Goal: Check status: Check status

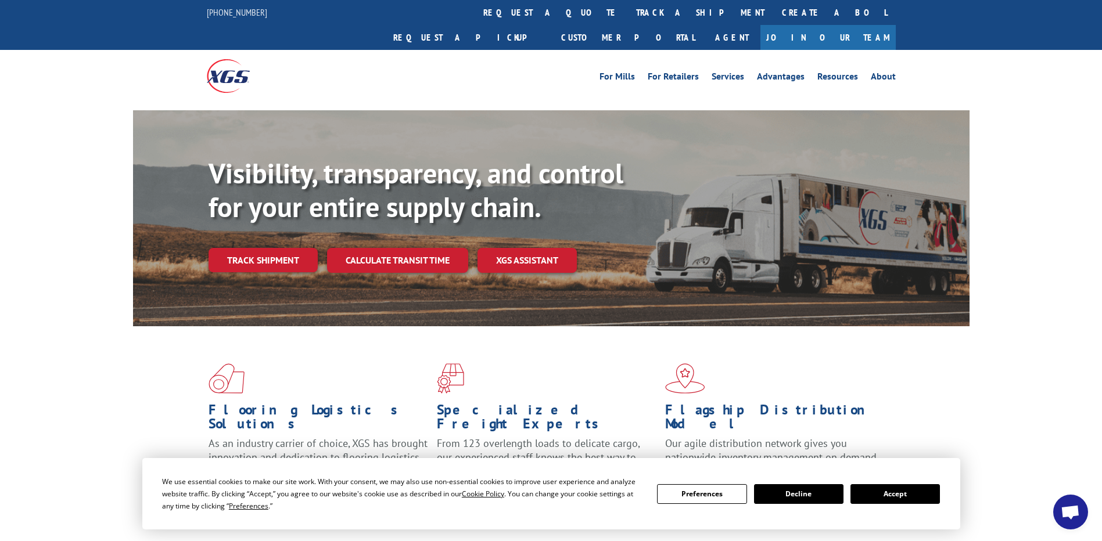
drag, startPoint x: 515, startPoint y: 17, endPoint x: 509, endPoint y: 22, distance: 8.3
click at [627, 17] on link "track a shipment" at bounding box center [700, 12] width 146 height 25
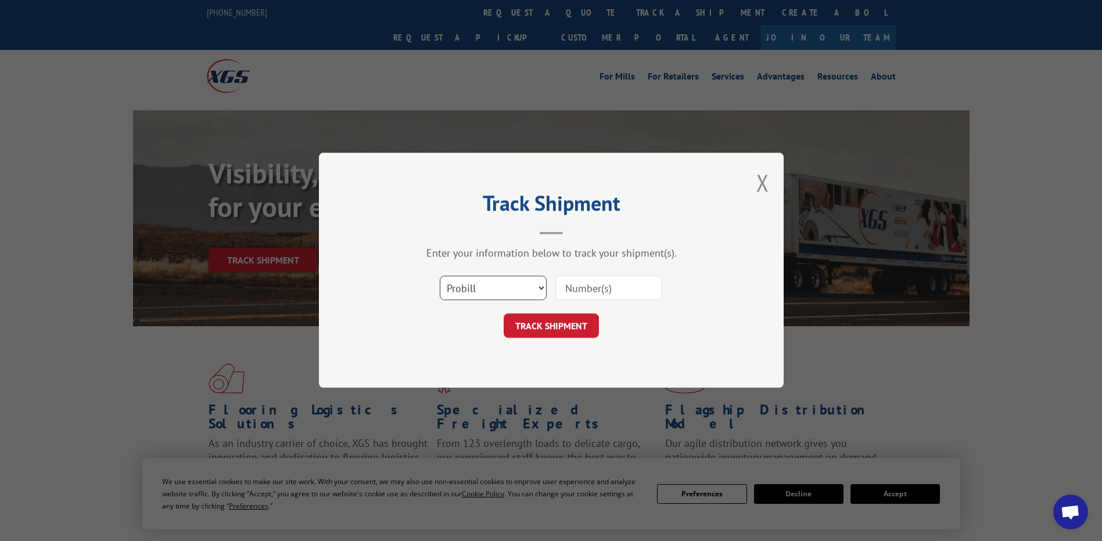
drag, startPoint x: 454, startPoint y: 292, endPoint x: 455, endPoint y: 299, distance: 7.1
click at [454, 295] on select "Select category... Probill BOL PO" at bounding box center [493, 288] width 107 height 24
select select "po"
click at [440, 276] on select "Select category... Probill BOL PO" at bounding box center [493, 288] width 107 height 24
click at [628, 283] on input at bounding box center [608, 288] width 107 height 24
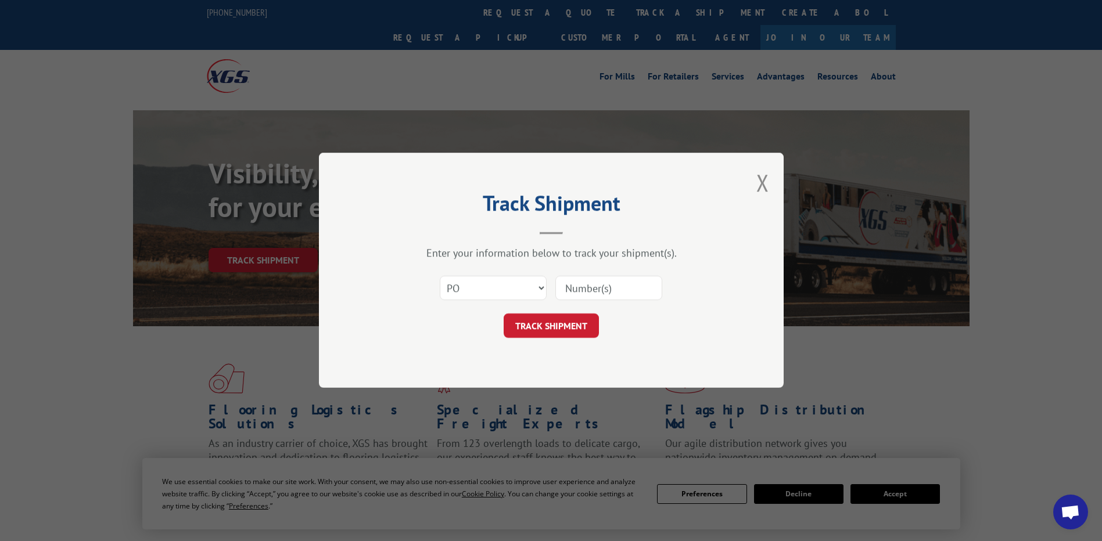
paste input "12548305"
click at [584, 288] on input "12548305" at bounding box center [608, 288] width 107 height 24
type input "12548305"
click button "TRACK SHIPMENT" at bounding box center [551, 326] width 95 height 24
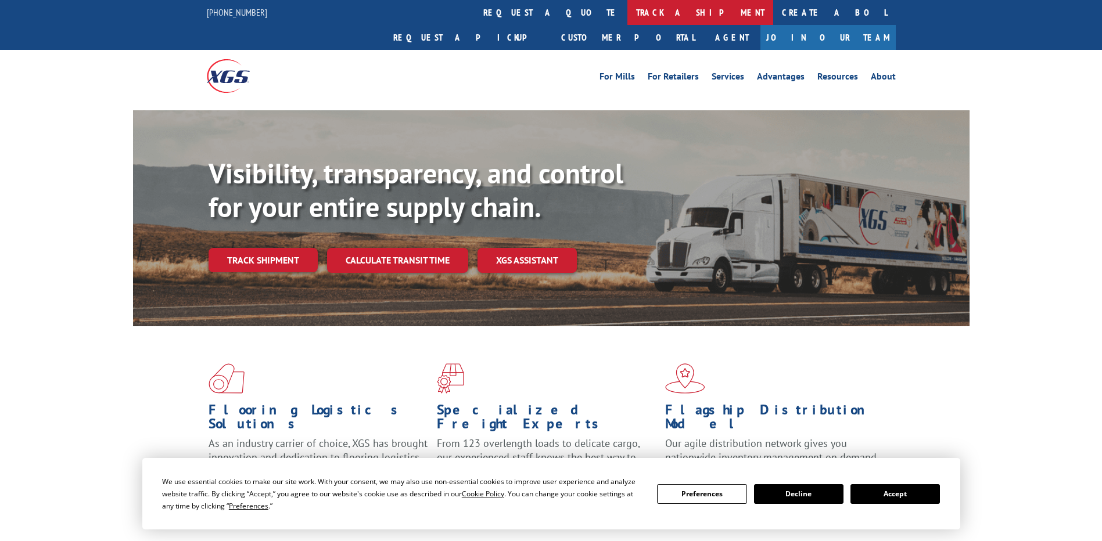
click at [627, 11] on link "track a shipment" at bounding box center [700, 12] width 146 height 25
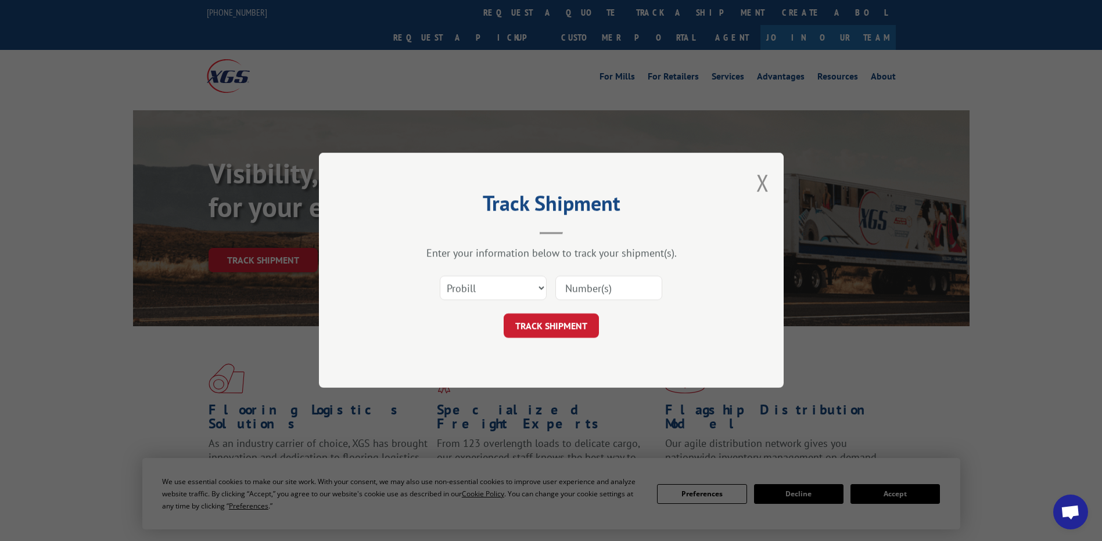
click at [599, 43] on div "Track Shipment Enter your information below to track your shipment(s). Select c…" at bounding box center [551, 270] width 1102 height 541
click at [804, 14] on div "Track Shipment Enter your information below to track your shipment(s). Select c…" at bounding box center [551, 270] width 1102 height 541
click at [758, 179] on button "Close modal" at bounding box center [762, 182] width 13 height 31
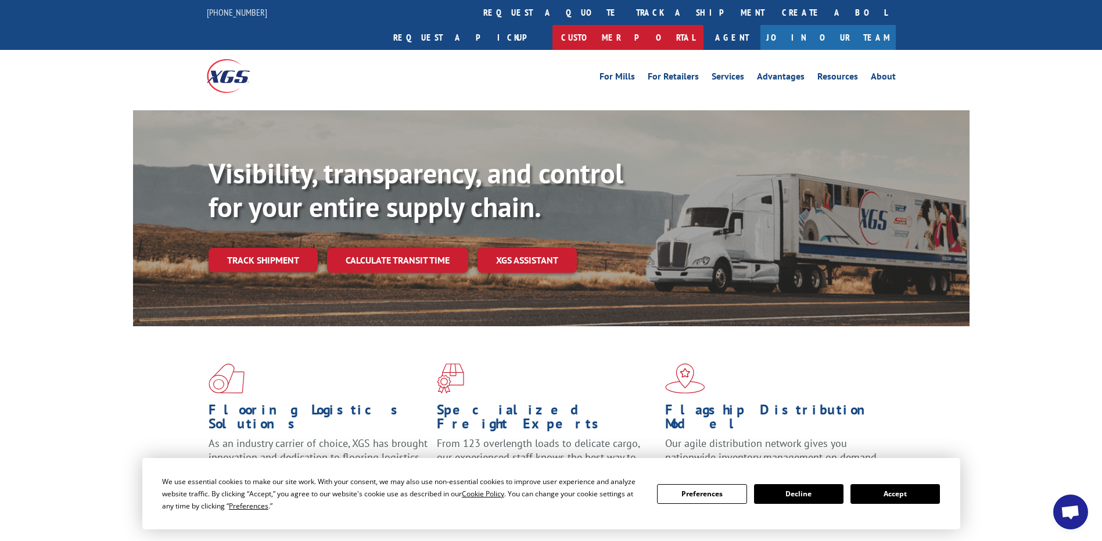
click at [703, 25] on link "Customer Portal" at bounding box center [627, 37] width 151 height 25
